Goal: Check status: Check status

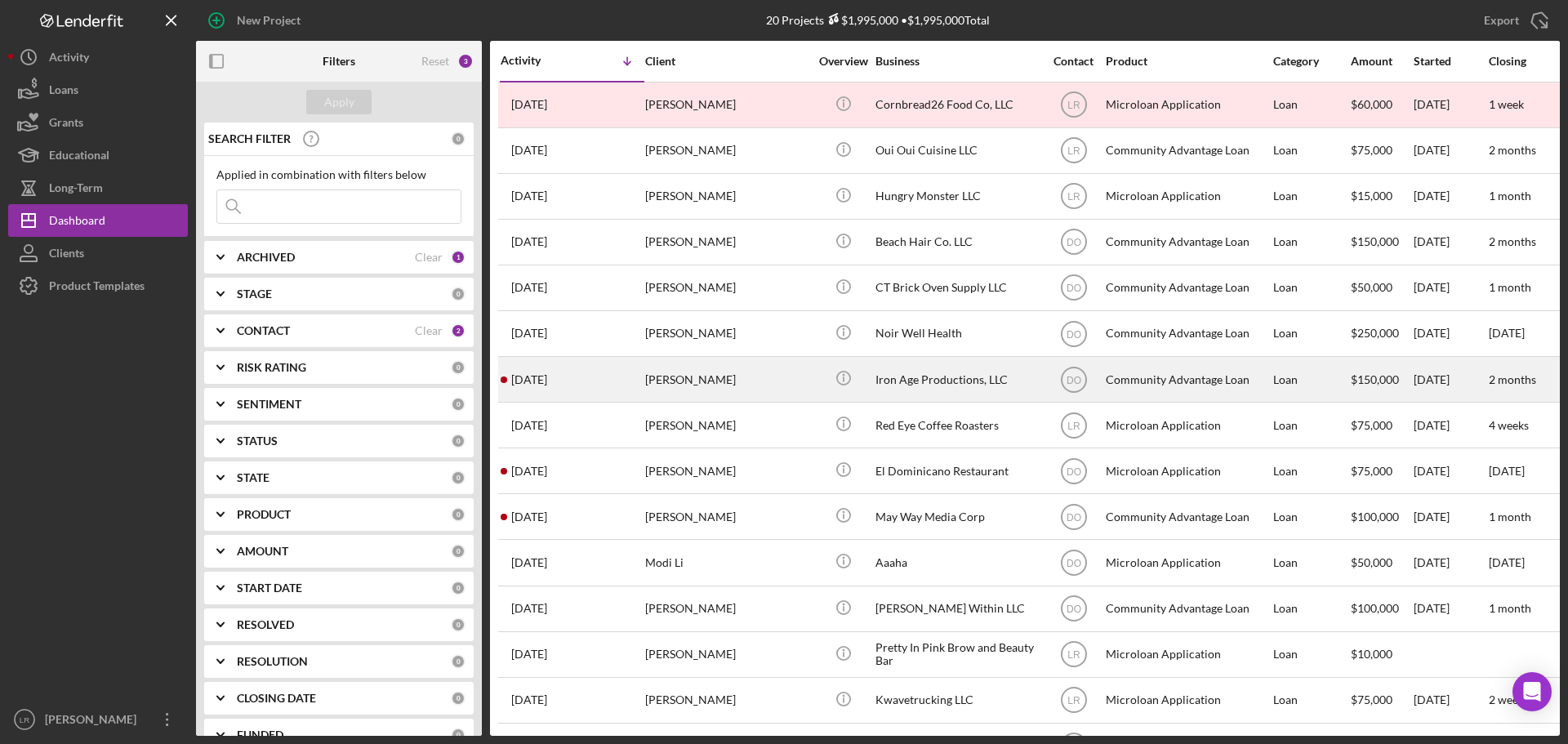
click at [704, 388] on div "[PERSON_NAME]" at bounding box center [727, 379] width 163 height 43
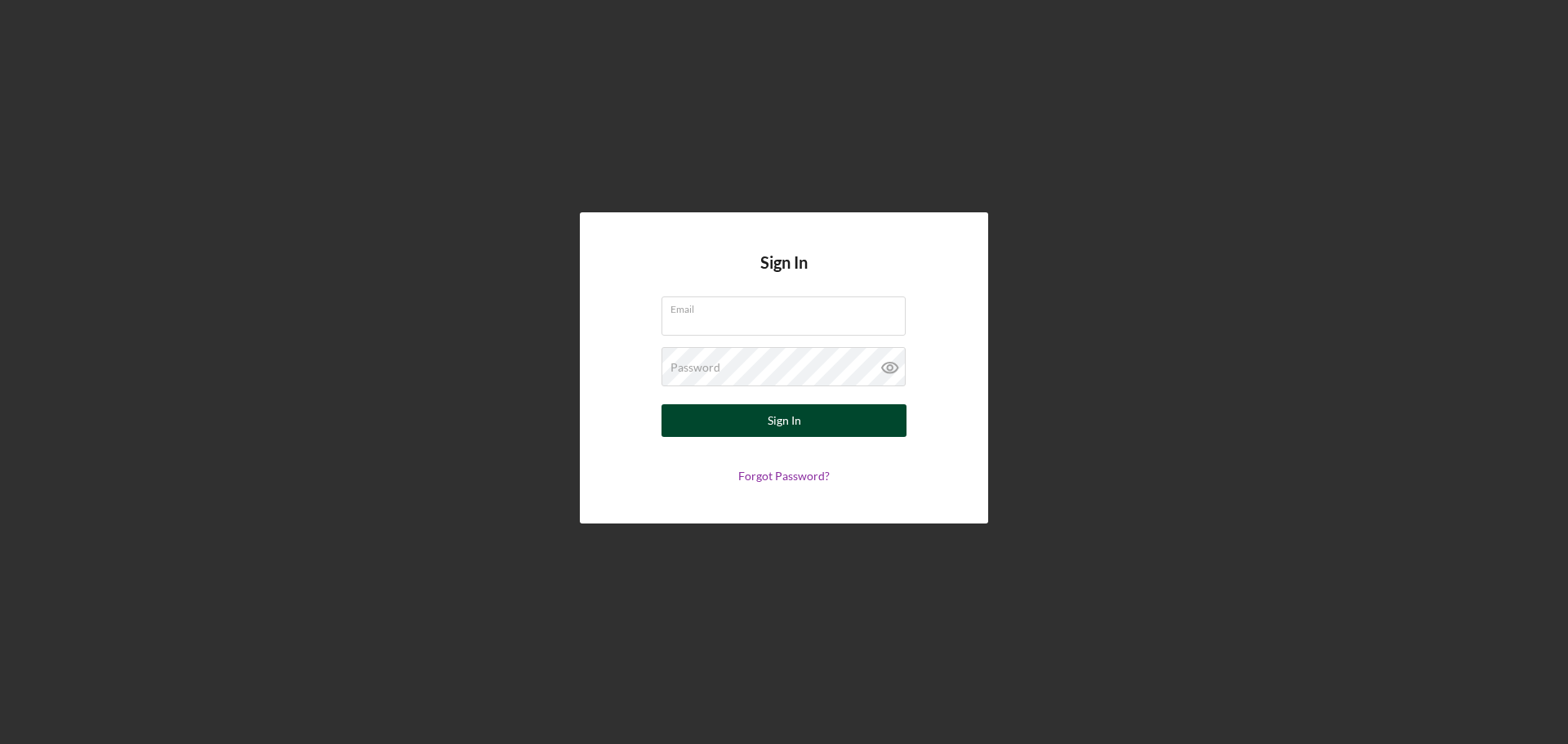
type input "[EMAIL_ADDRESS][DOMAIN_NAME]"
click at [806, 418] on button "Sign In" at bounding box center [784, 421] width 245 height 33
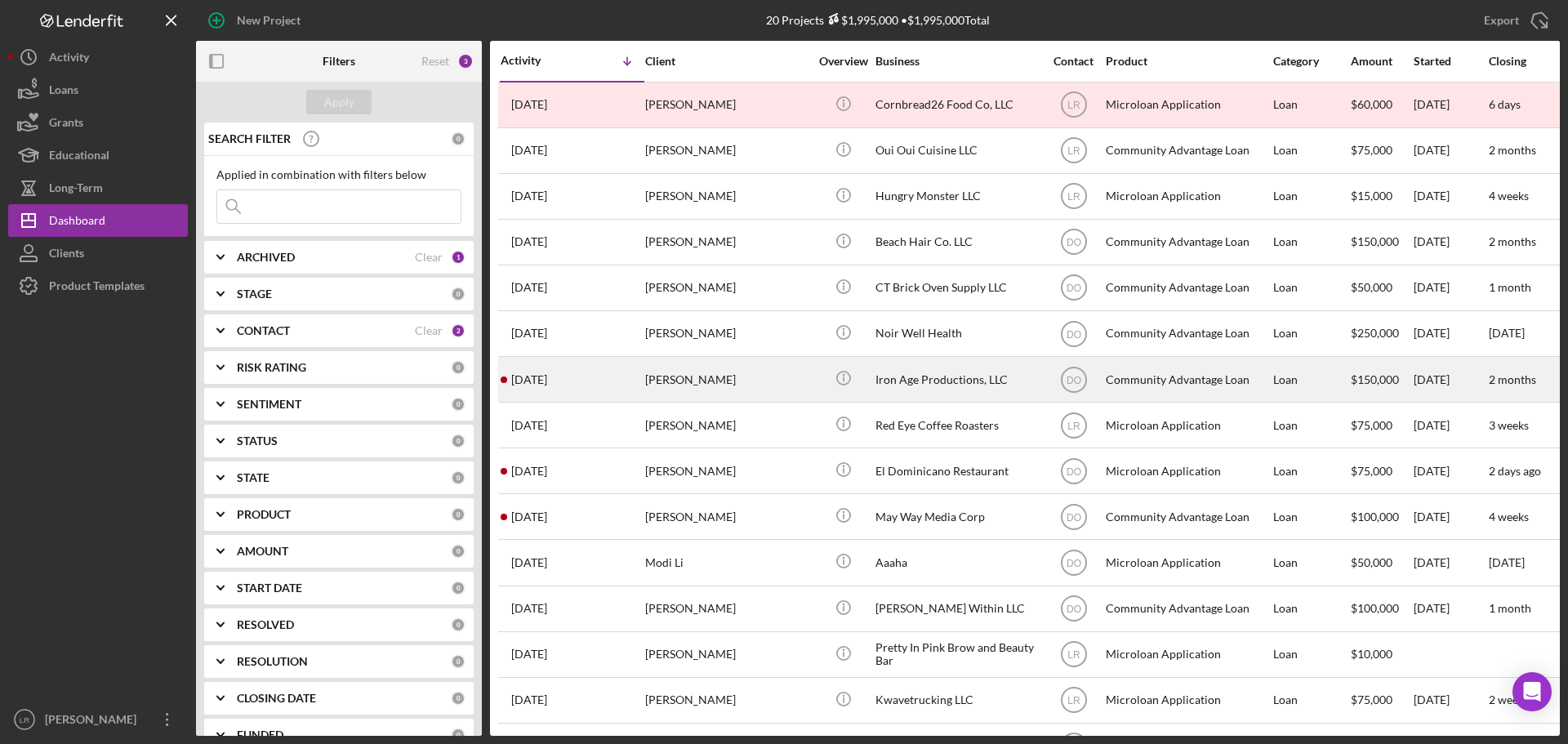
click at [680, 372] on div "[PERSON_NAME]" at bounding box center [727, 379] width 163 height 43
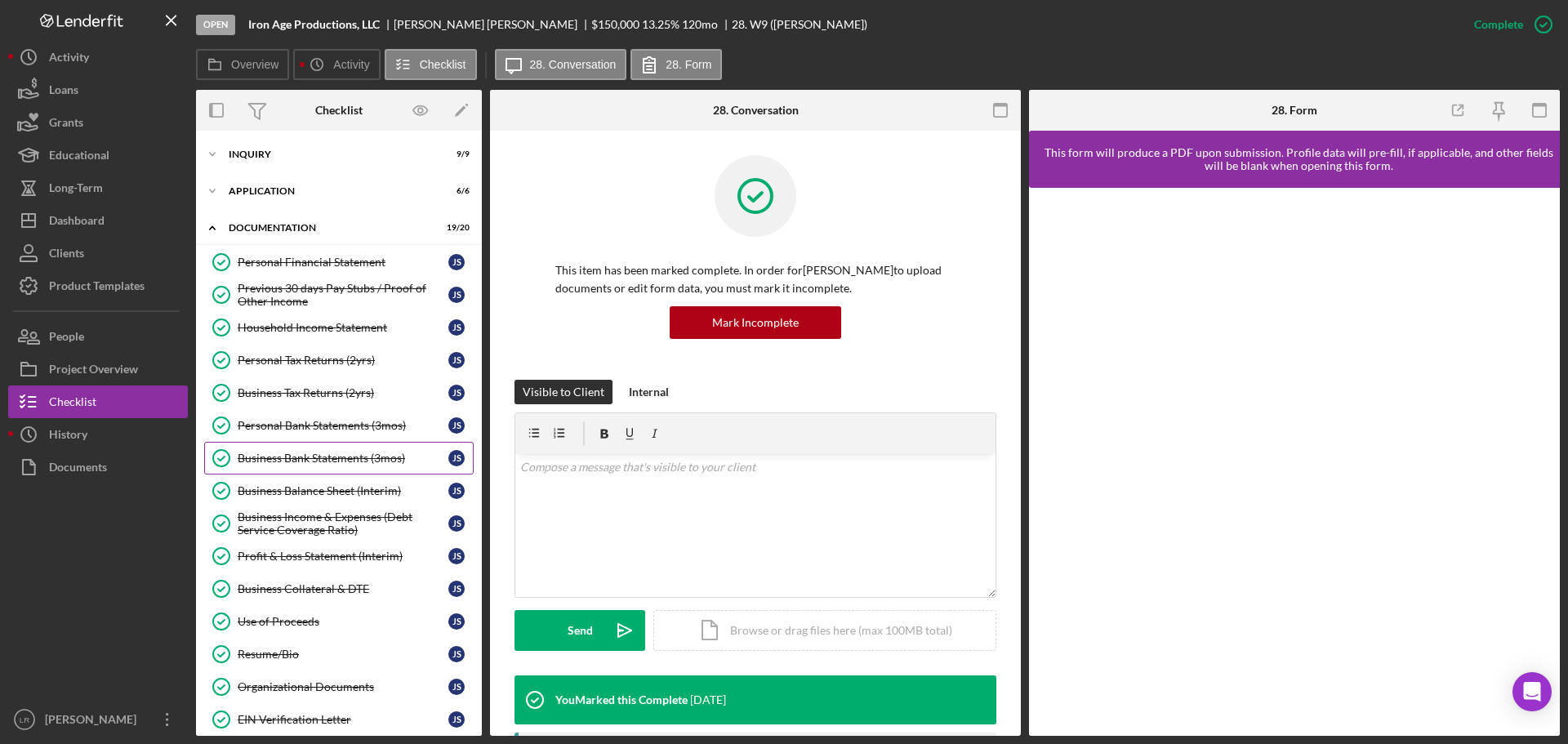
click at [348, 464] on div "Business Bank Statements (3mos)" at bounding box center [342, 458] width 210 height 13
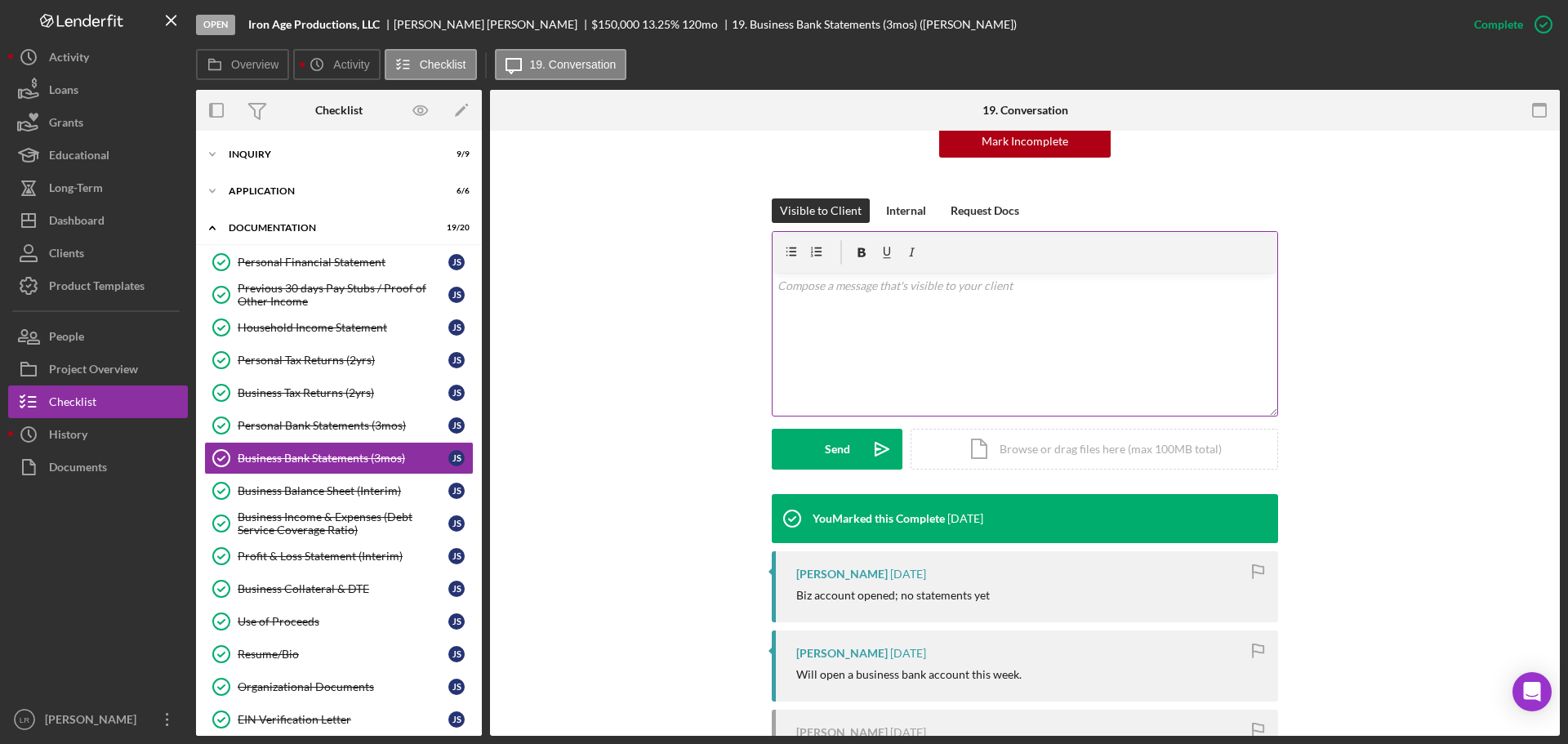
scroll to position [431, 0]
